Goal: Task Accomplishment & Management: Use online tool/utility

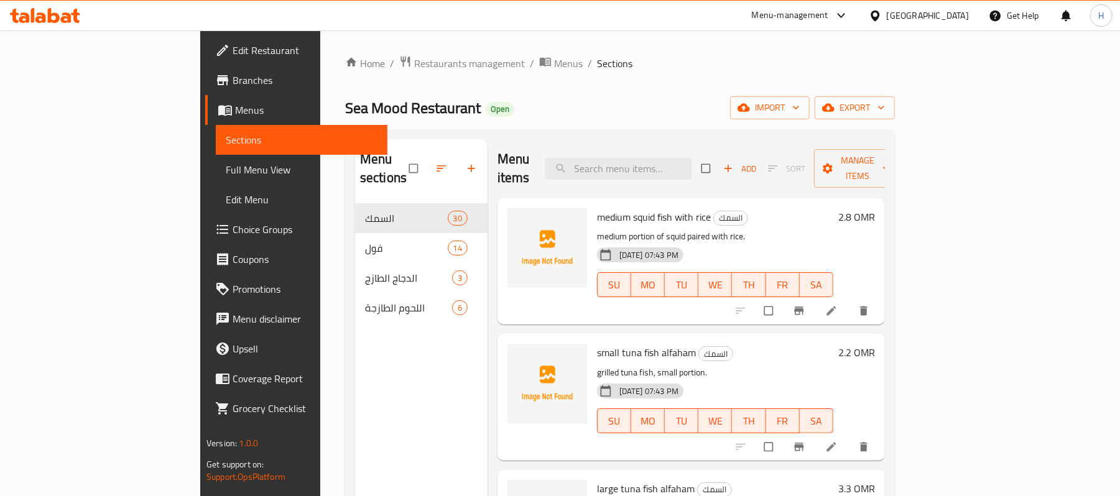
click at [226, 168] on span "Full Menu View" at bounding box center [302, 169] width 152 height 15
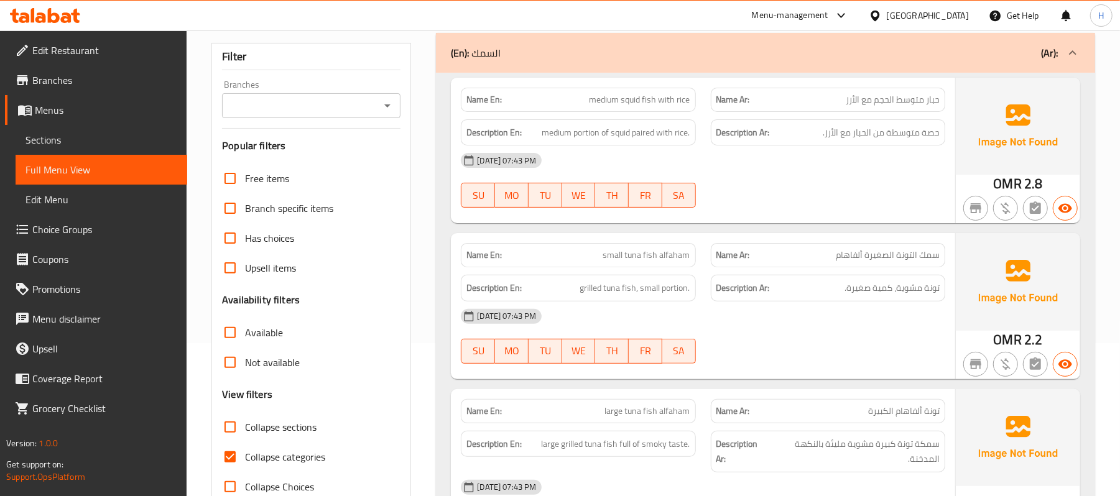
scroll to position [165, 0]
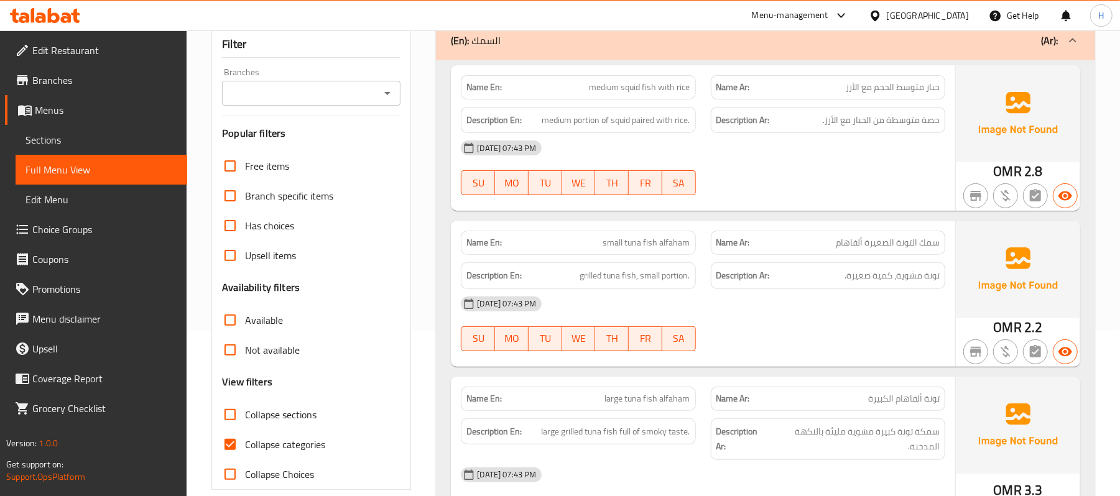
click at [297, 445] on span "Collapse categories" at bounding box center [285, 444] width 80 height 15
click at [245, 445] on input "Collapse categories" at bounding box center [230, 445] width 30 height 30
checkbox input "false"
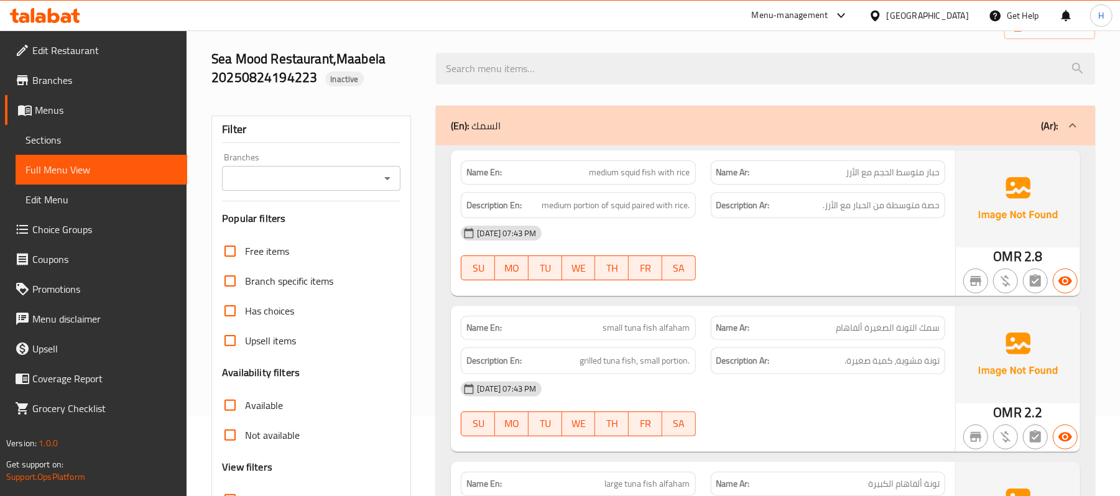
scroll to position [0, 0]
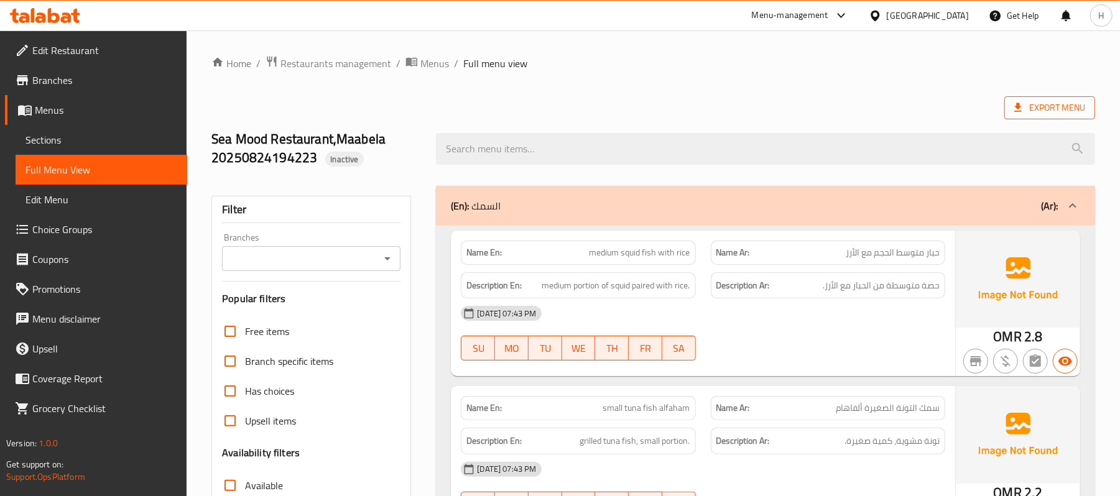
click at [1041, 101] on span "Export Menu" at bounding box center [1049, 108] width 71 height 16
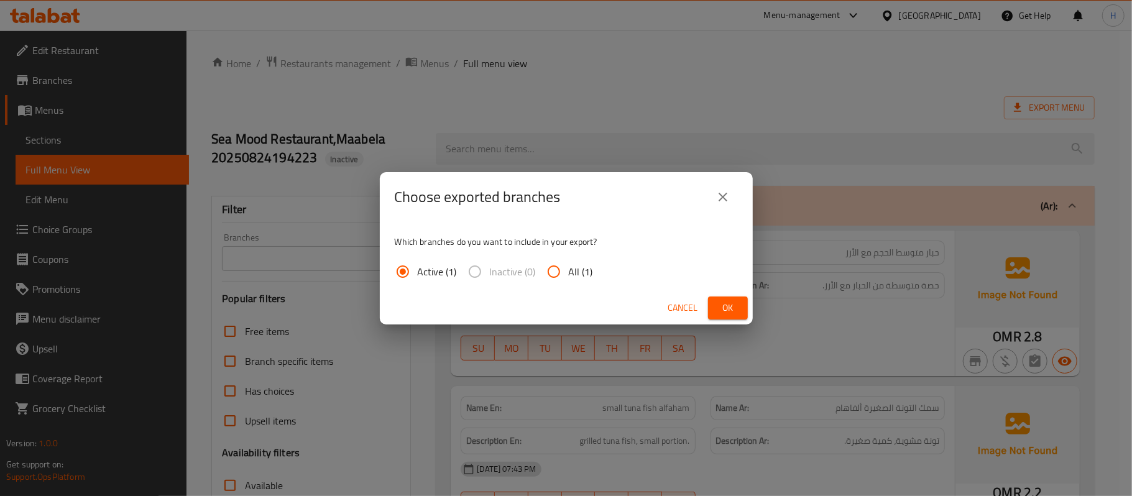
click at [563, 269] on input "All (1)" at bounding box center [554, 272] width 30 height 30
radio input "true"
click at [733, 314] on span "Ok" at bounding box center [728, 308] width 20 height 16
